Goal: Task Accomplishment & Management: Use online tool/utility

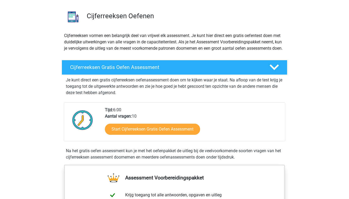
scroll to position [42, 0]
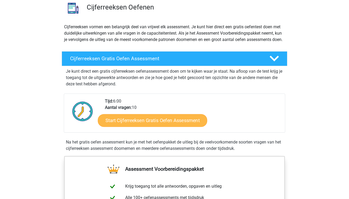
click at [153, 126] on link "Start Cijferreeksen Gratis Oefen Assessment" at bounding box center [152, 120] width 109 height 13
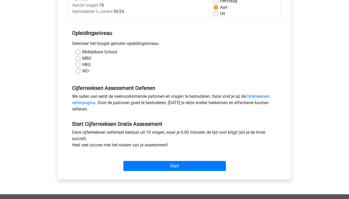
scroll to position [90, 0]
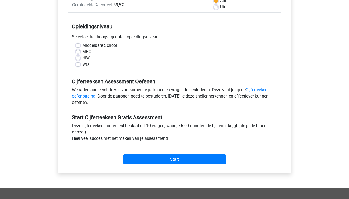
click at [82, 64] on label "WO" at bounding box center [85, 64] width 7 height 6
click at [77, 64] on input "WO" at bounding box center [78, 63] width 4 height 5
radio input "true"
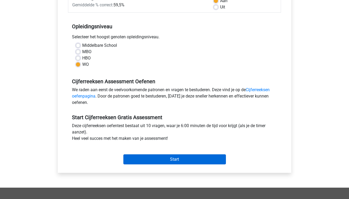
click at [181, 159] on input "Start" at bounding box center [174, 159] width 103 height 10
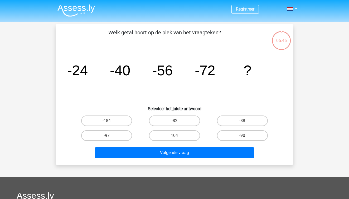
click at [242, 121] on input "-88" at bounding box center [243, 121] width 3 height 3
radio input "true"
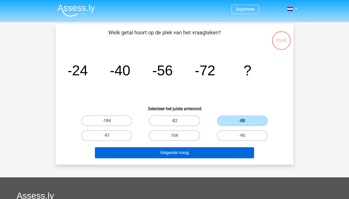
click at [204, 152] on button "Volgende vraag" at bounding box center [174, 152] width 159 height 11
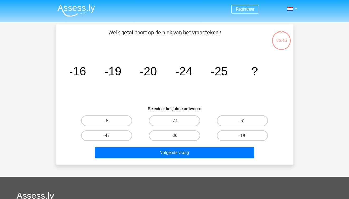
scroll to position [24, 0]
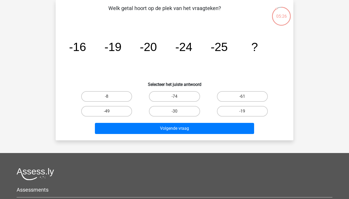
click at [175, 112] on input "-30" at bounding box center [176, 112] width 3 height 3
radio input "true"
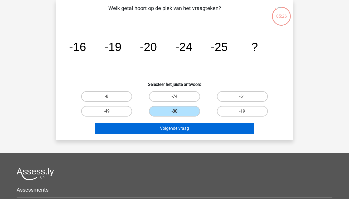
click at [174, 124] on button "Volgende vraag" at bounding box center [174, 128] width 159 height 11
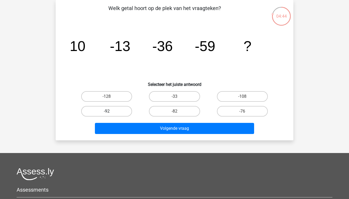
click at [113, 115] on label "-92" at bounding box center [106, 111] width 51 height 11
click at [110, 114] on input "-92" at bounding box center [108, 112] width 3 height 3
radio input "true"
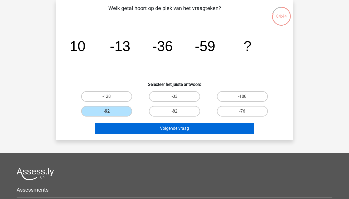
click at [170, 133] on button "Volgende vraag" at bounding box center [174, 128] width 159 height 11
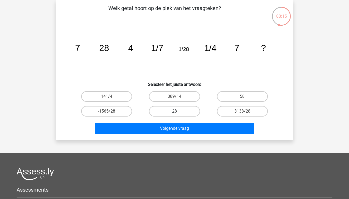
click at [176, 116] on label "28" at bounding box center [174, 111] width 51 height 11
click at [176, 114] on input "28" at bounding box center [176, 112] width 3 height 3
radio input "true"
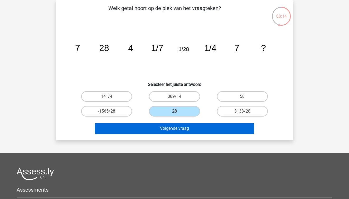
click at [186, 129] on button "Volgende vraag" at bounding box center [174, 128] width 159 height 11
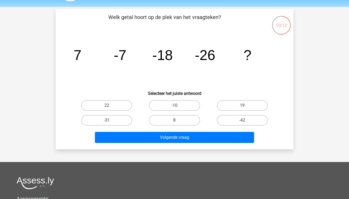
scroll to position [14, 0]
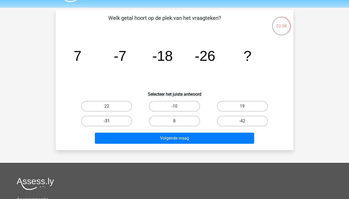
click at [117, 121] on label "-31" at bounding box center [106, 120] width 51 height 11
click at [110, 121] on input "-31" at bounding box center [108, 122] width 3 height 3
radio input "true"
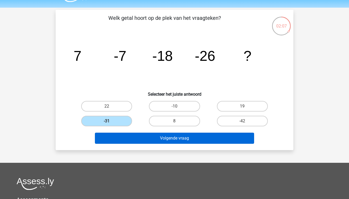
click at [156, 136] on button "Volgende vraag" at bounding box center [174, 137] width 159 height 11
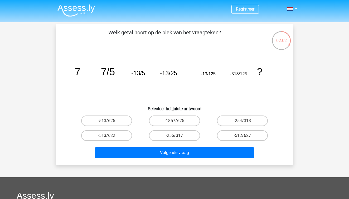
scroll to position [0, 0]
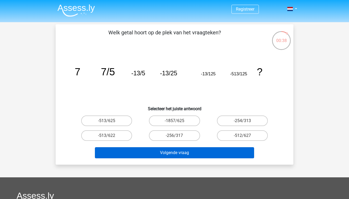
click at [166, 152] on button "Volgende vraag" at bounding box center [174, 152] width 159 height 11
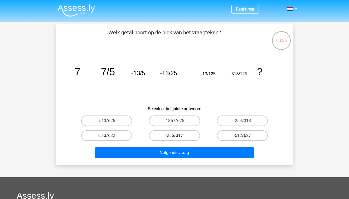
click at [189, 133] on label "-256/317" at bounding box center [174, 135] width 51 height 11
click at [178, 135] on input "-256/317" at bounding box center [176, 136] width 3 height 3
radio input "true"
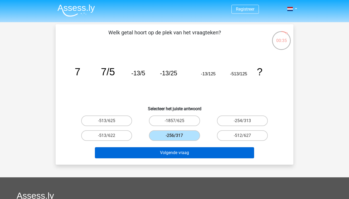
click at [190, 154] on button "Volgende vraag" at bounding box center [174, 152] width 159 height 11
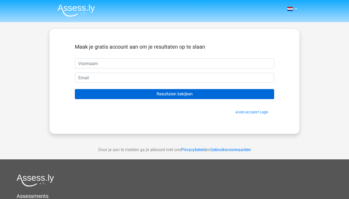
click at [98, 93] on input "Resultaten bekijken" at bounding box center [174, 94] width 199 height 10
